Goal: Check status

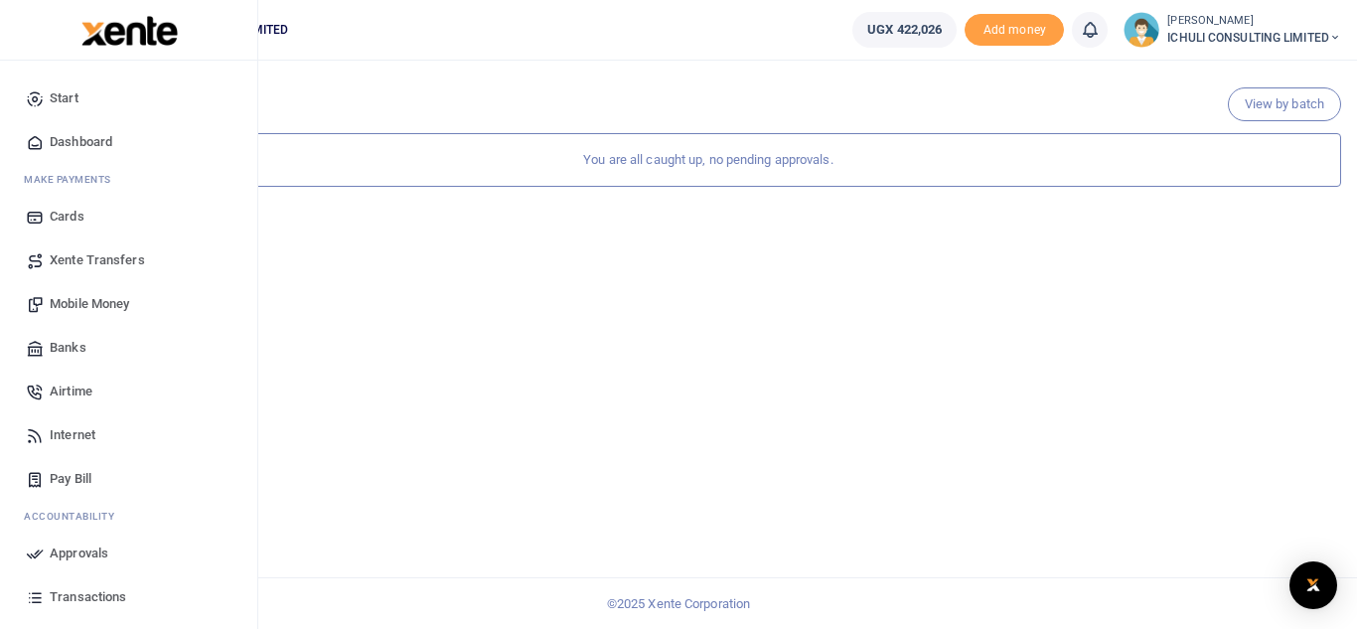
click at [93, 593] on span "Transactions" at bounding box center [88, 597] width 76 height 20
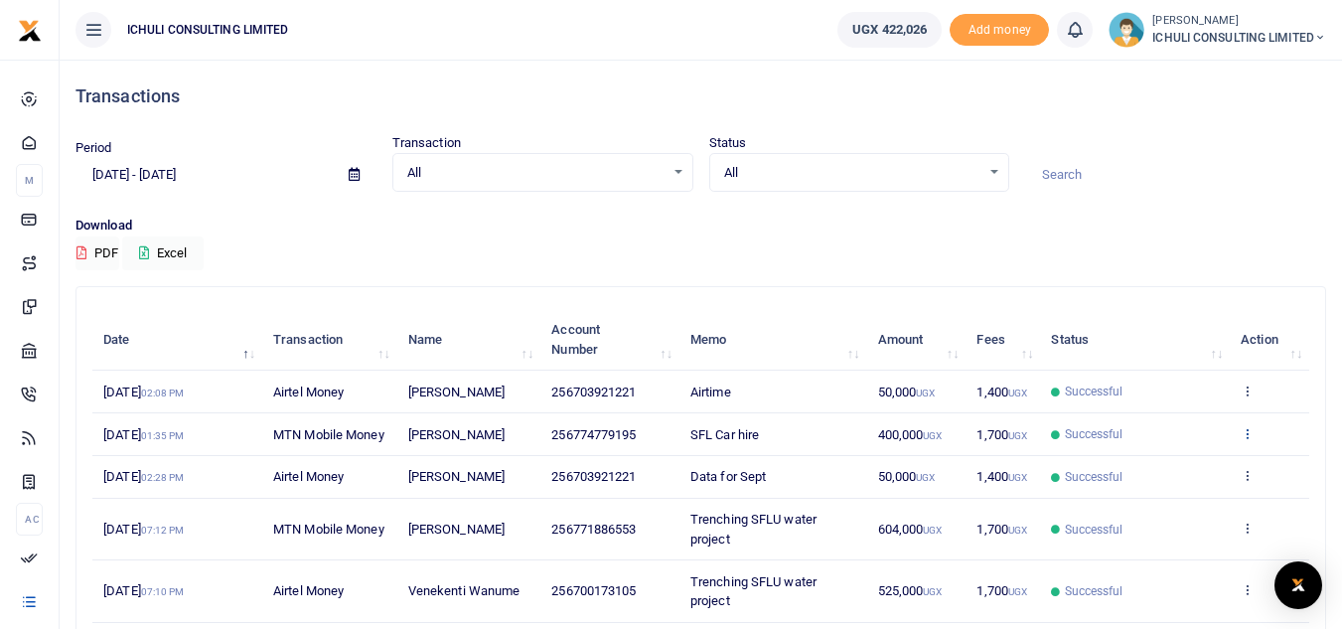
click at [1246, 440] on icon at bounding box center [1247, 433] width 13 height 14
click at [1188, 472] on link "View details" at bounding box center [1174, 476] width 157 height 28
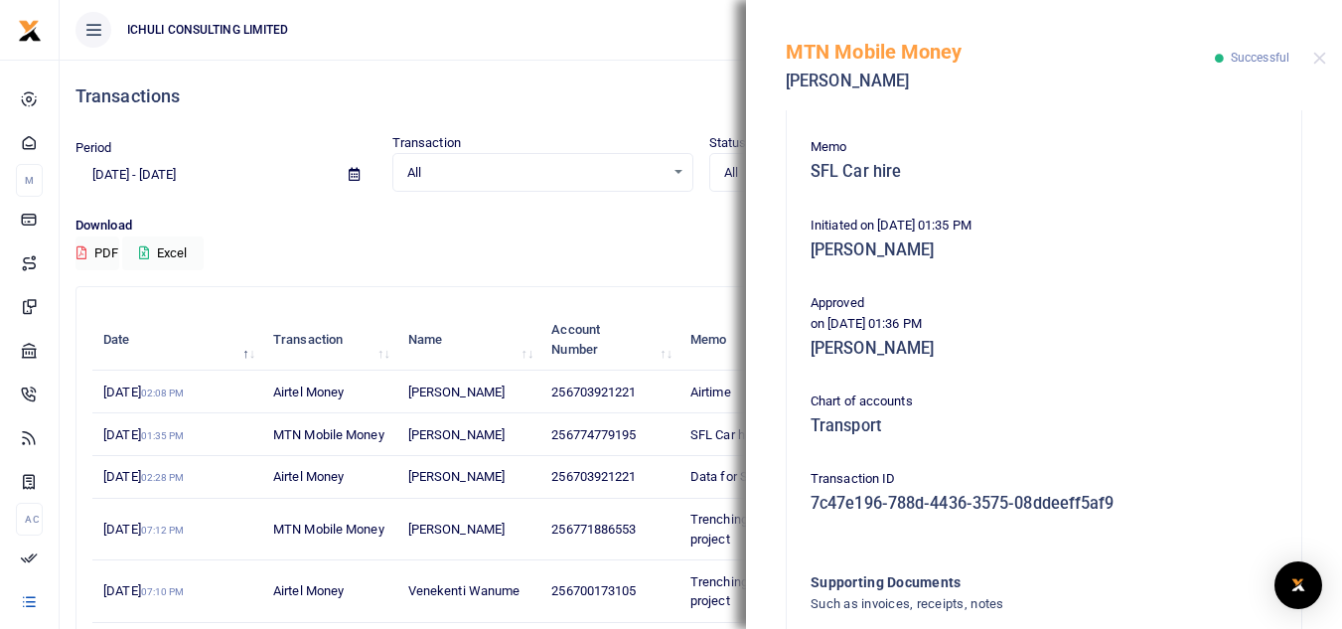
scroll to position [506, 0]
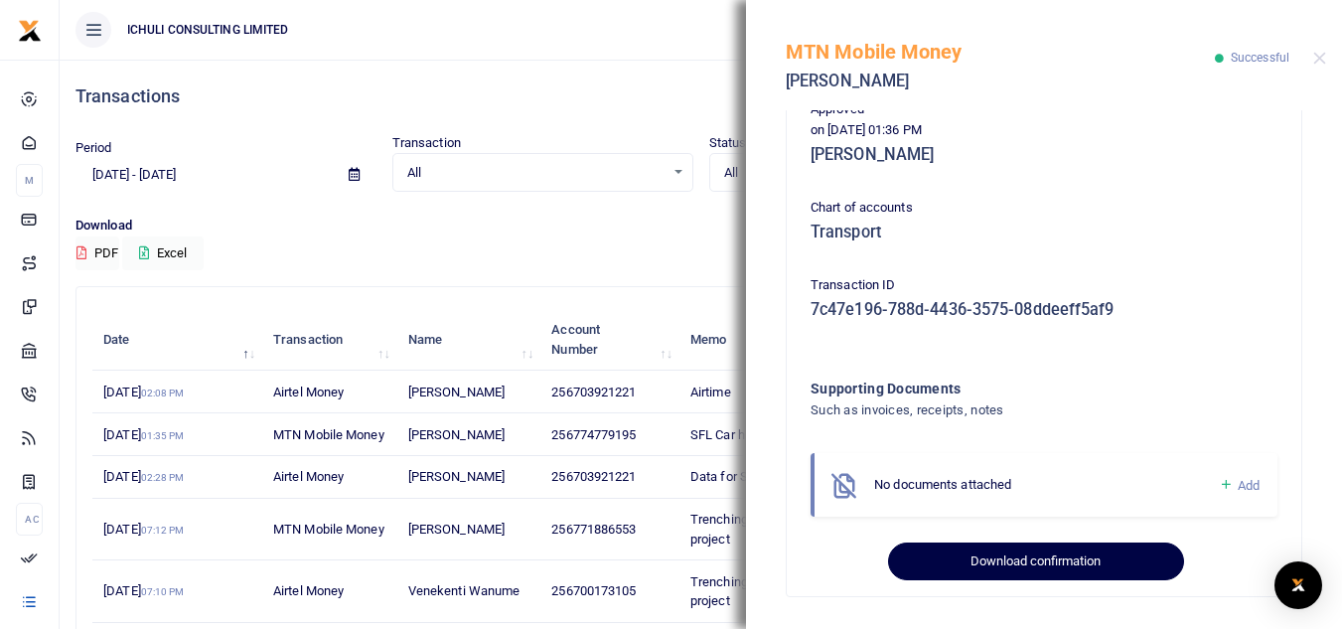
click at [1048, 558] on button "Download confirmation" at bounding box center [1035, 561] width 295 height 38
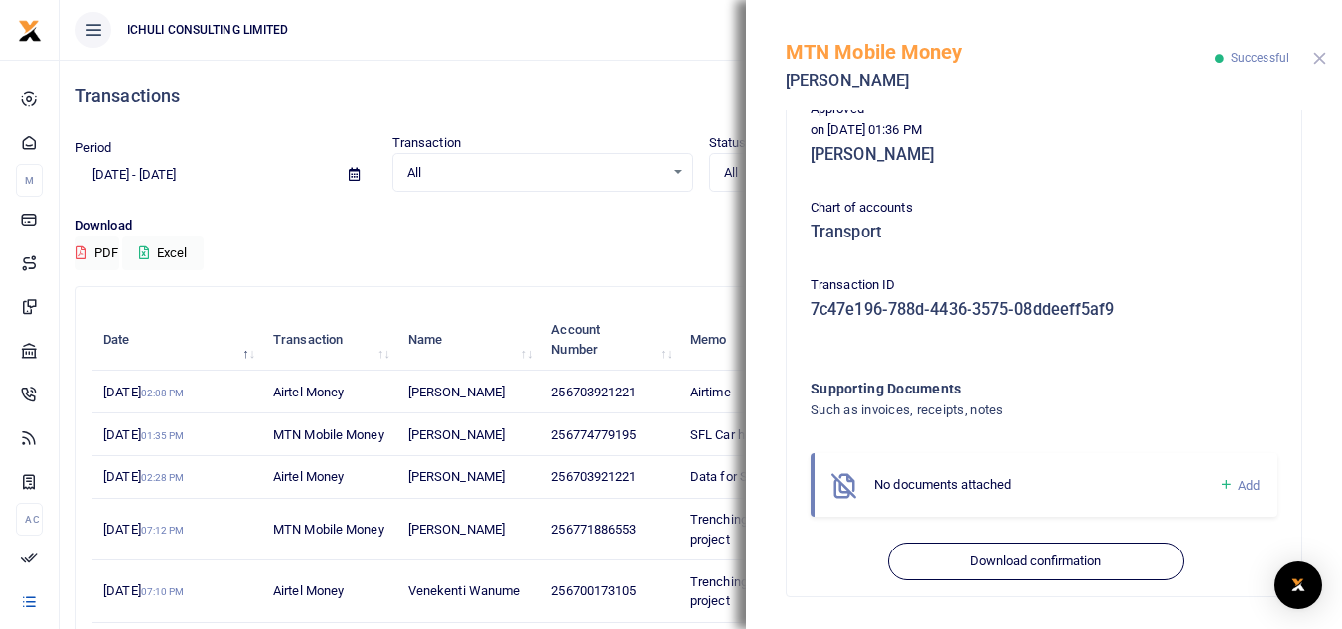
click at [1318, 59] on button "Close" at bounding box center [1319, 58] width 13 height 13
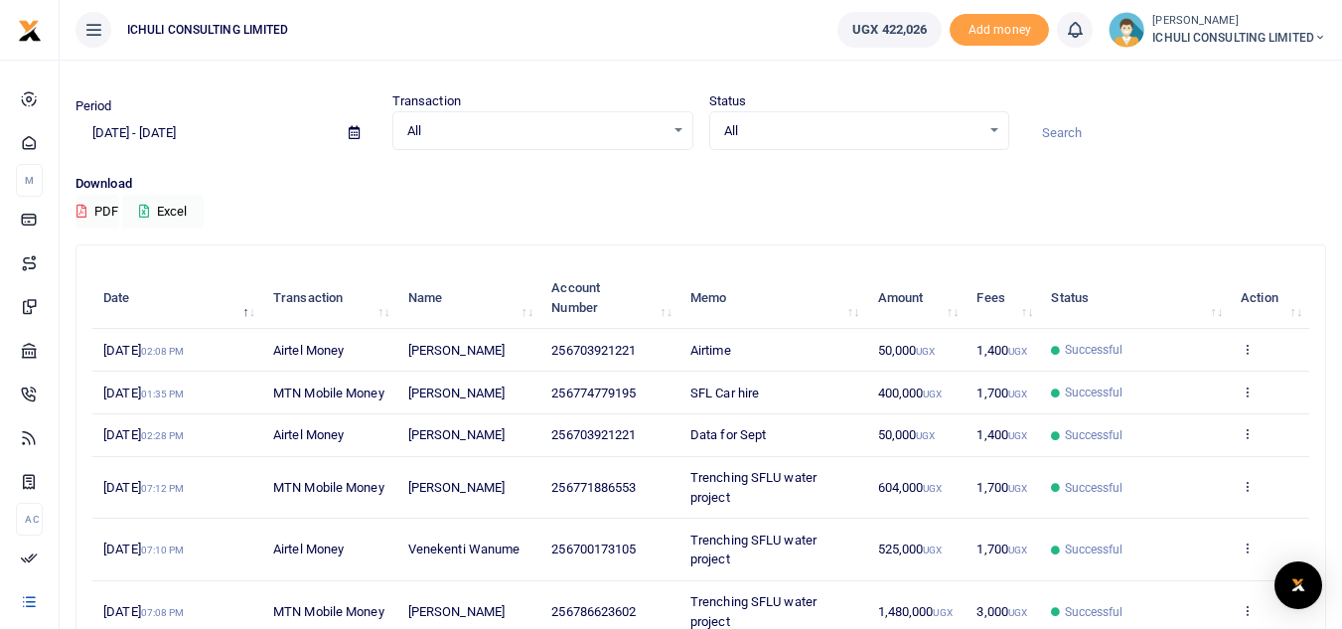
scroll to position [0, 0]
